Goal: Information Seeking & Learning: Find specific fact

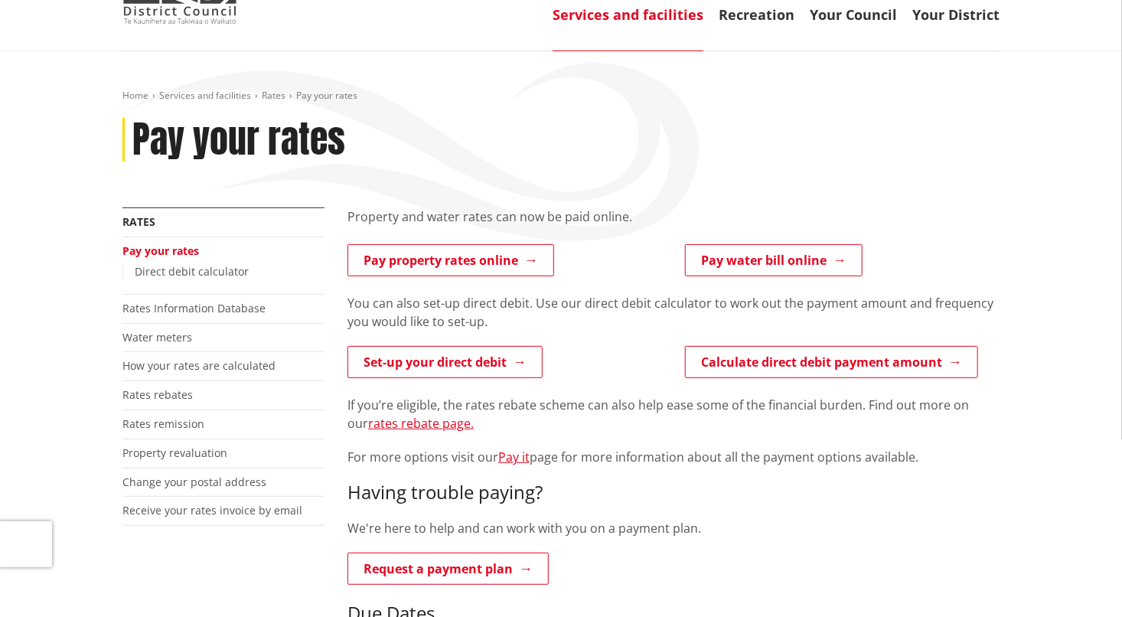
scroll to position [153, 0]
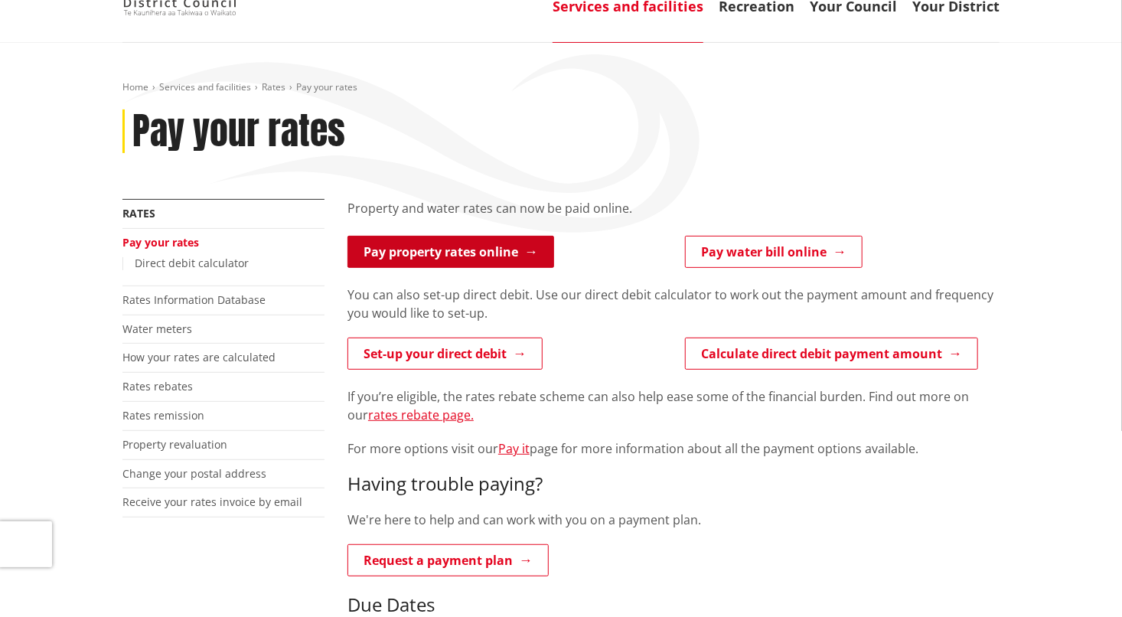
click at [487, 244] on link "Pay property rates online" at bounding box center [450, 252] width 207 height 32
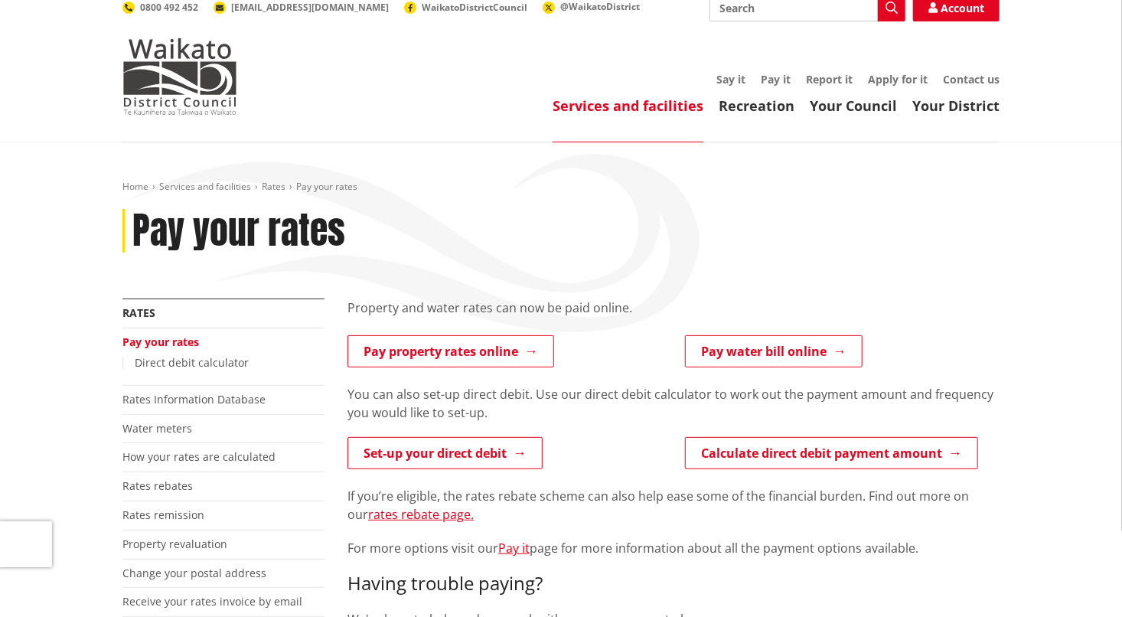
scroll to position [77, 0]
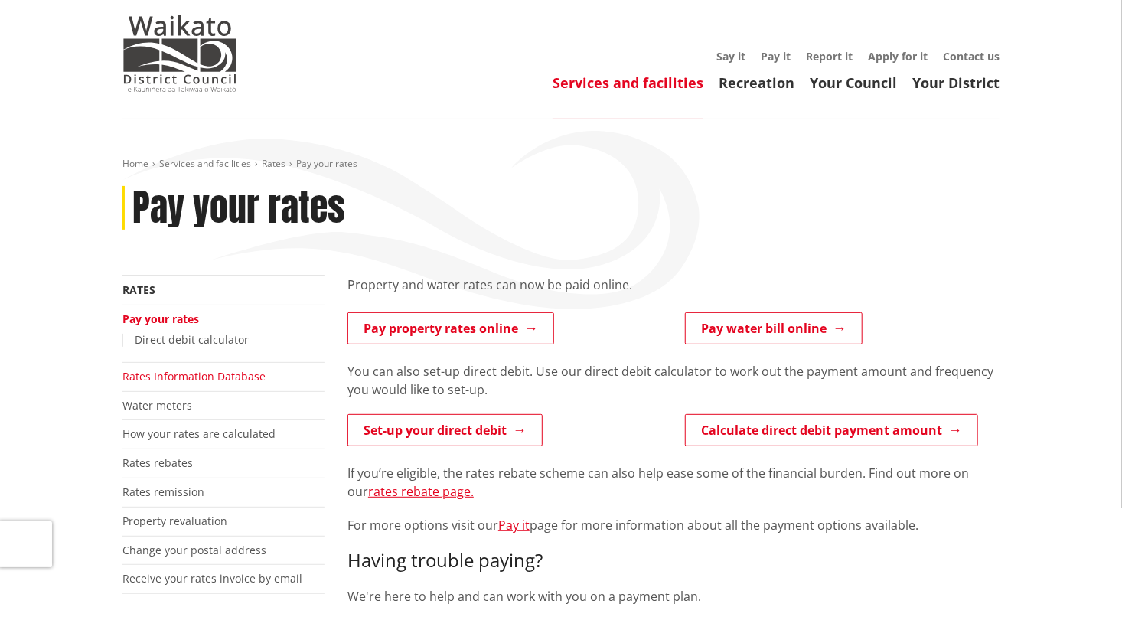
click at [221, 375] on link "Rates Information Database" at bounding box center [193, 376] width 143 height 15
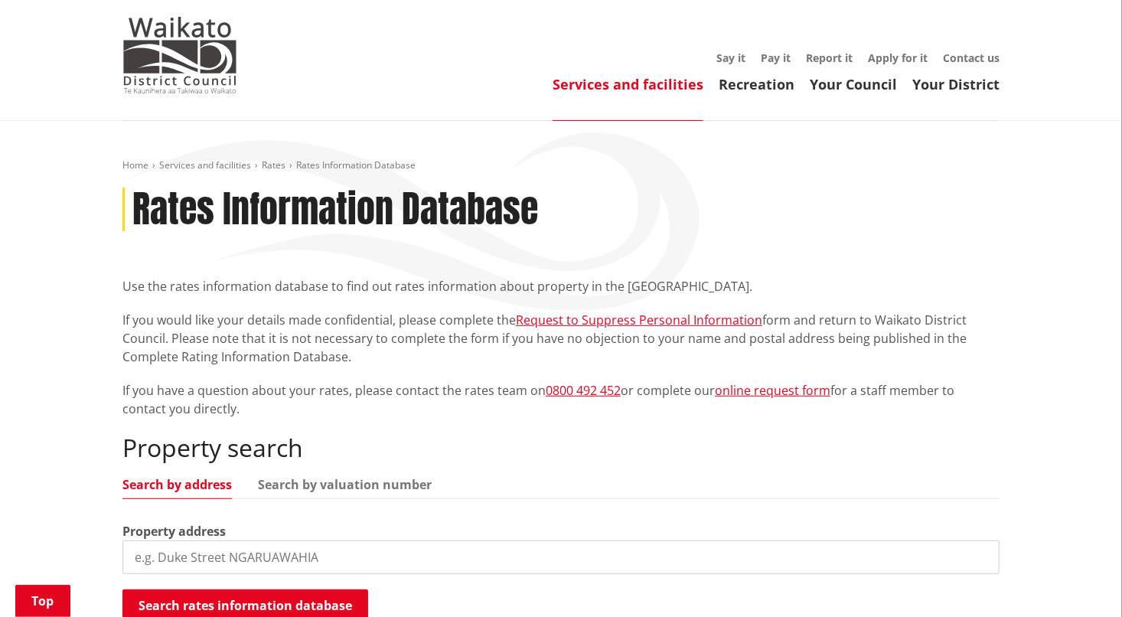
scroll to position [230, 0]
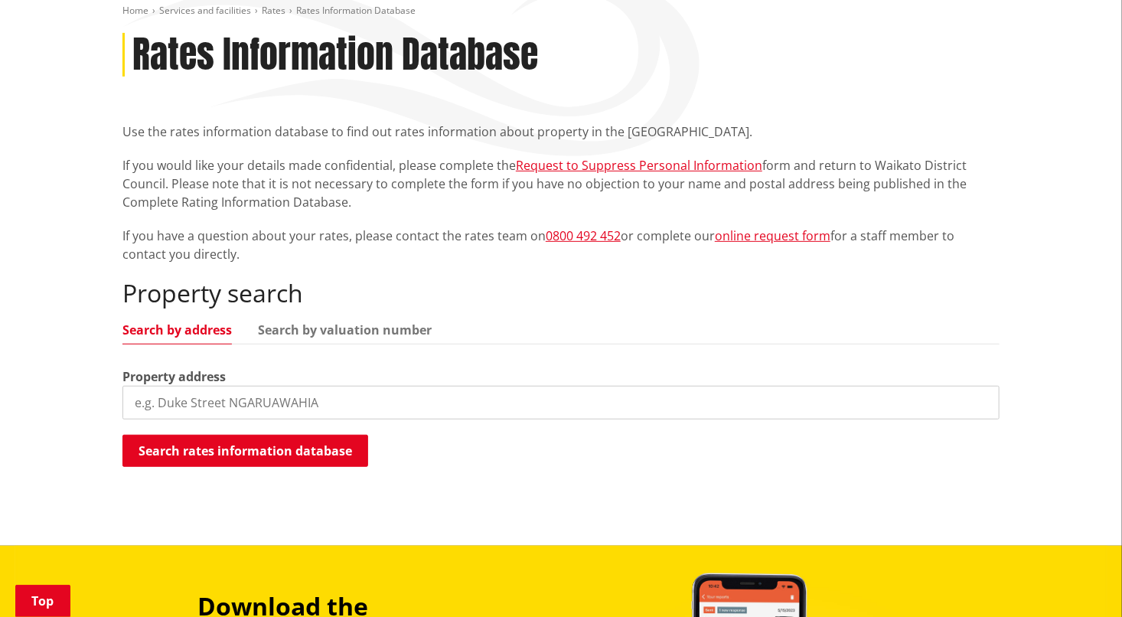
click at [302, 395] on input "search" at bounding box center [560, 403] width 877 height 34
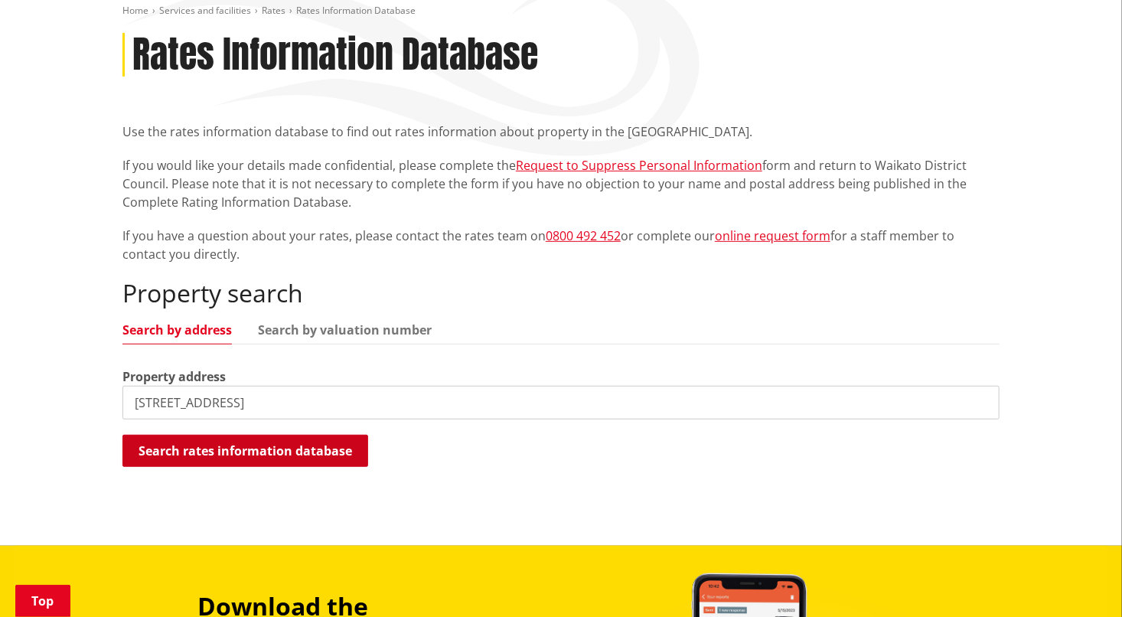
type input "23 joint avenue"
click at [283, 445] on button "Search rates information database" at bounding box center [245, 451] width 246 height 32
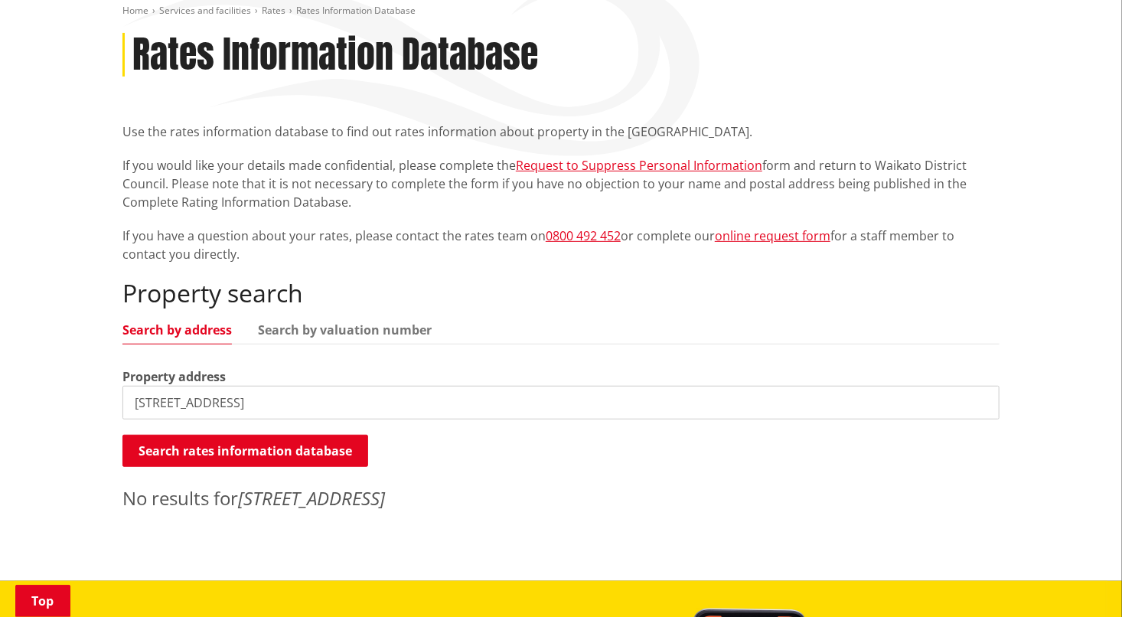
click at [282, 402] on input "23 joint avenue" at bounding box center [560, 403] width 877 height 34
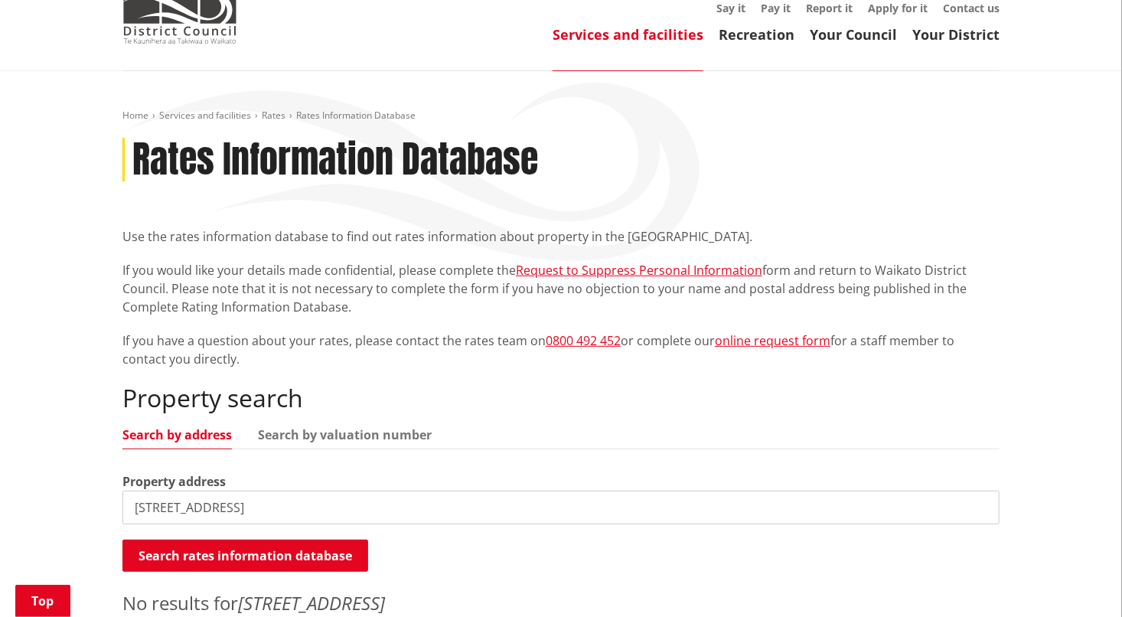
scroll to position [77, 0]
